Goal: Task Accomplishment & Management: Manage account settings

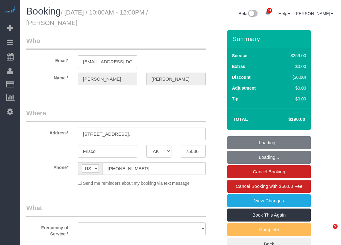
select select "[GEOGRAPHIC_DATA]"
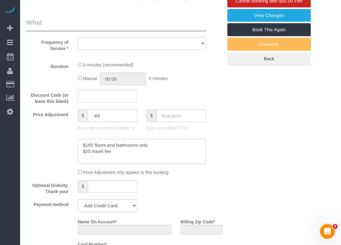
select select "object:5015"
select select "string:fspay-743b2206-3fd6-40d8-9191-6651d32f232c"
select select "spot64"
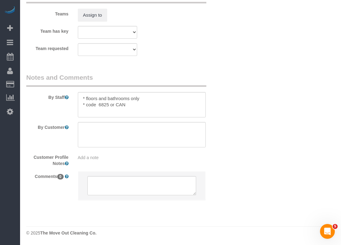
select select "3"
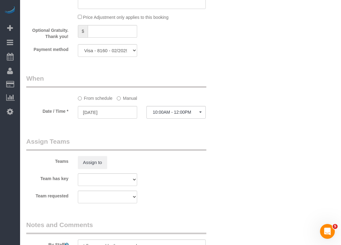
select select "object:5077"
select select "spot85"
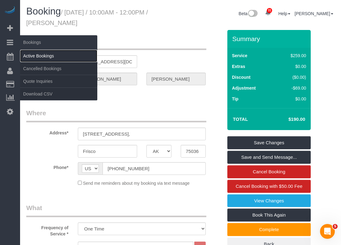
click at [34, 53] on link "Active Bookings" at bounding box center [58, 56] width 77 height 12
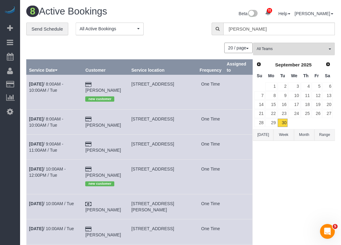
drag, startPoint x: 130, startPoint y: 138, endPoint x: 99, endPoint y: 137, distance: 31.2
click at [99, 137] on td "[PERSON_NAME]" at bounding box center [106, 146] width 46 height 25
copy td "[PERSON_NAME]"
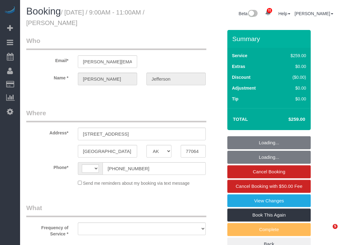
select select "[GEOGRAPHIC_DATA]"
select select "string:fspay-7dc357ac-8fa5-4ee3-8847-a281be5890ea"
select select "string:[GEOGRAPHIC_DATA]"
select select "object:1097"
select select "3"
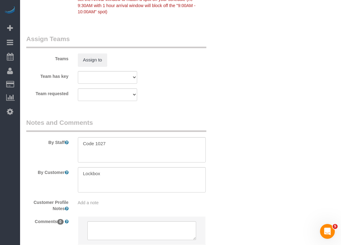
scroll to position [651, 0]
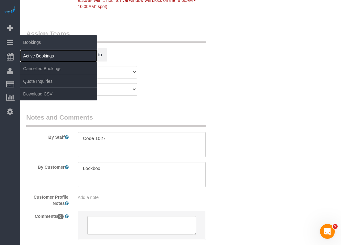
click at [29, 53] on link "Active Bookings" at bounding box center [58, 56] width 77 height 12
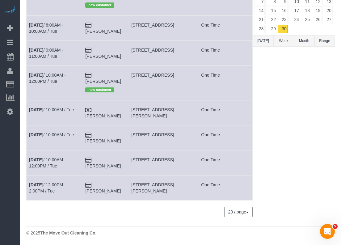
scroll to position [0, 0]
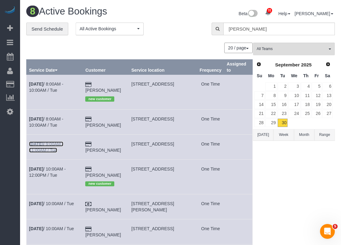
click at [63, 141] on link "[DATE] 9:00AM - 11:00AM / Tue" at bounding box center [46, 146] width 34 height 11
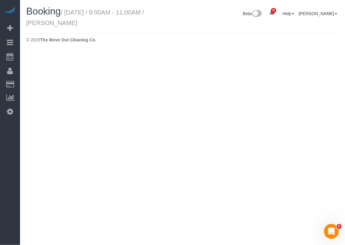
select select "[GEOGRAPHIC_DATA]"
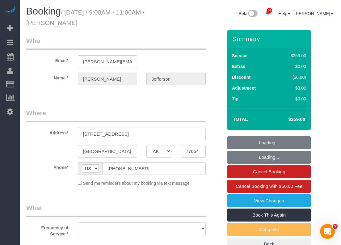
select select "object:1838"
select select "string:fspay-7dc357ac-8fa5-4ee3-8847-a281be5890ea"
select select "object:1839"
select select "3"
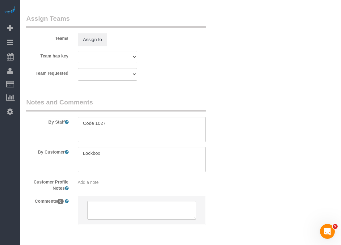
scroll to position [690, 0]
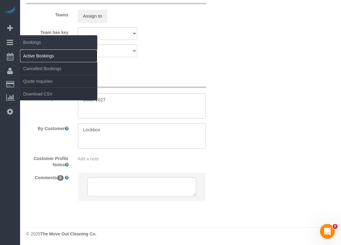
click at [28, 54] on link "Active Bookings" at bounding box center [58, 56] width 77 height 12
